Goal: Information Seeking & Learning: Learn about a topic

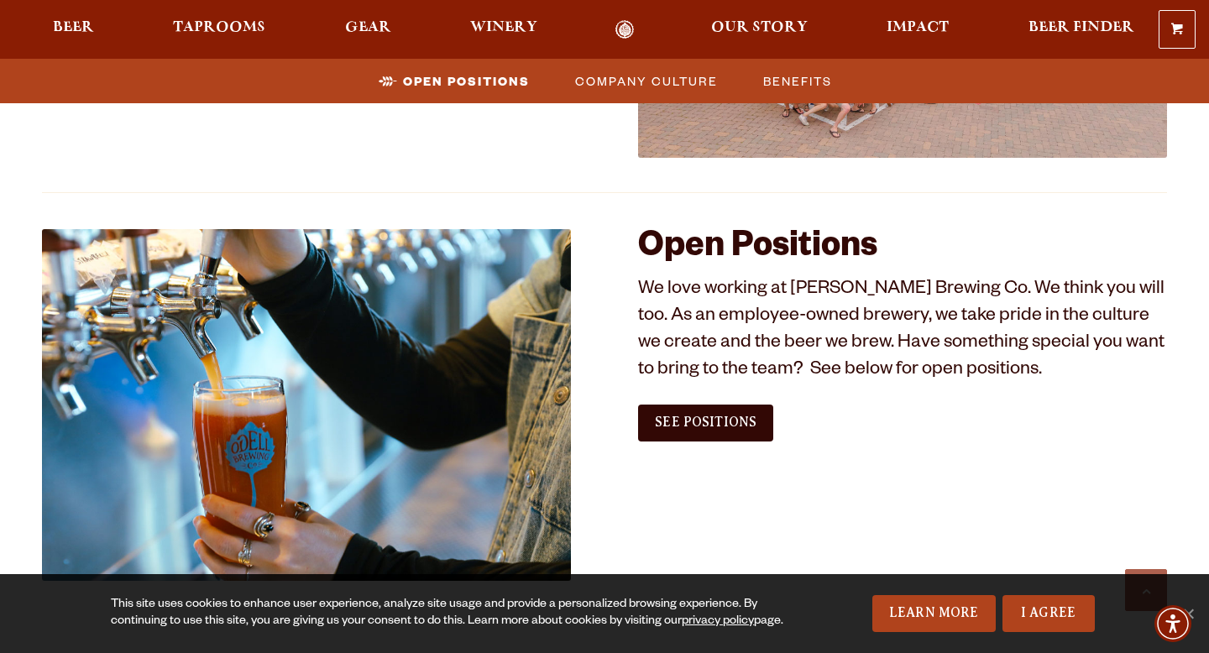
scroll to position [893, 0]
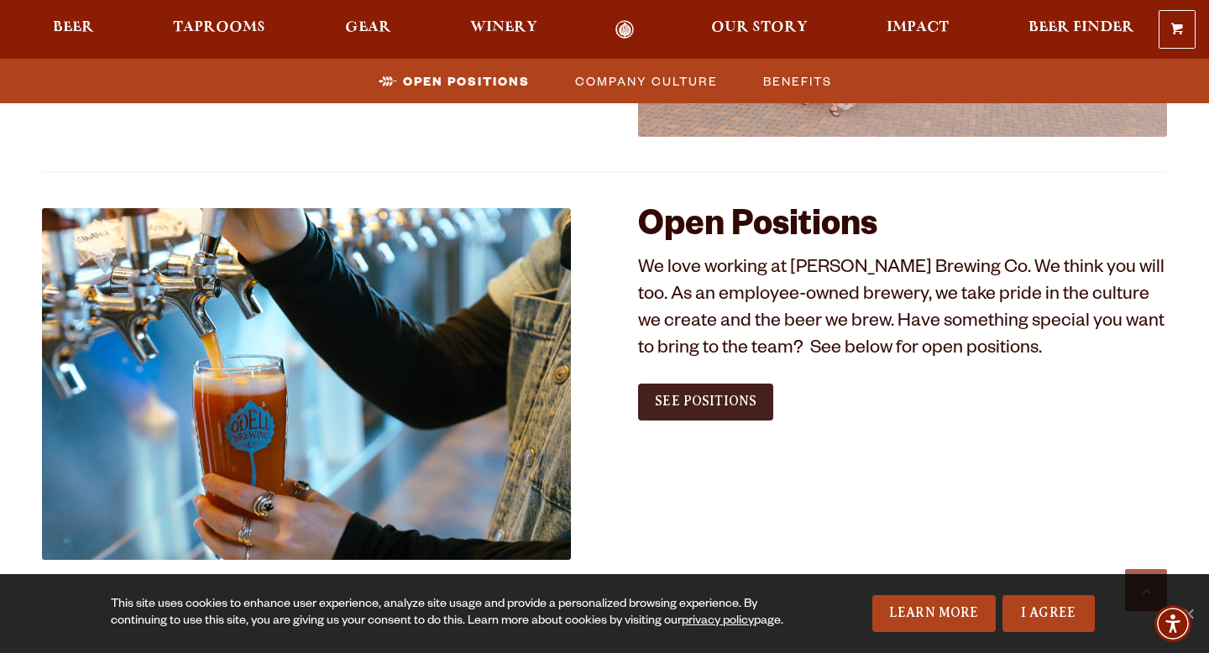
click at [742, 413] on link "See Positions" at bounding box center [705, 402] width 135 height 37
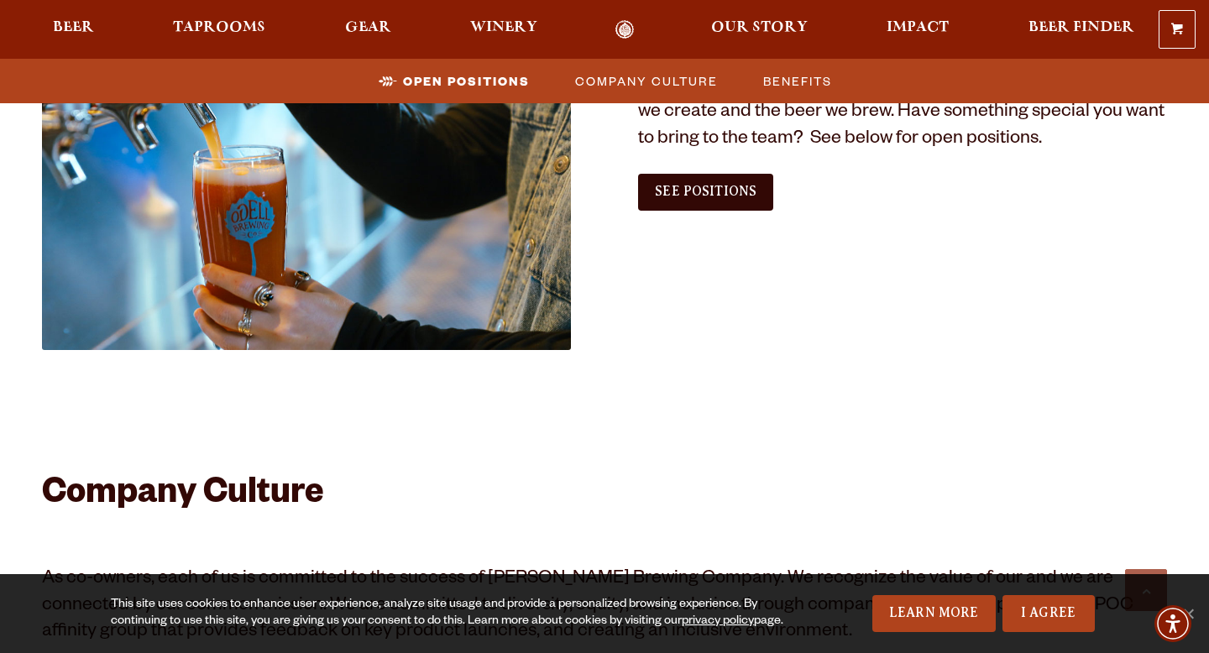
scroll to position [1059, 0]
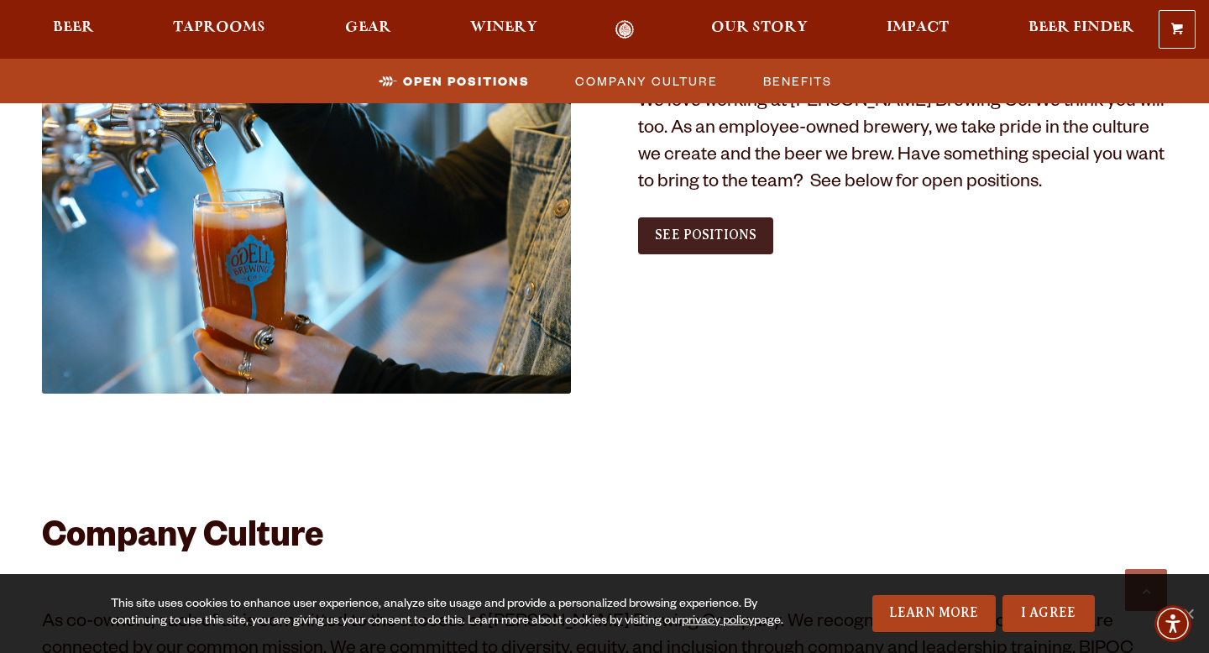
click at [741, 249] on link "See Positions" at bounding box center [705, 235] width 135 height 37
